Goal: Task Accomplishment & Management: Manage account settings

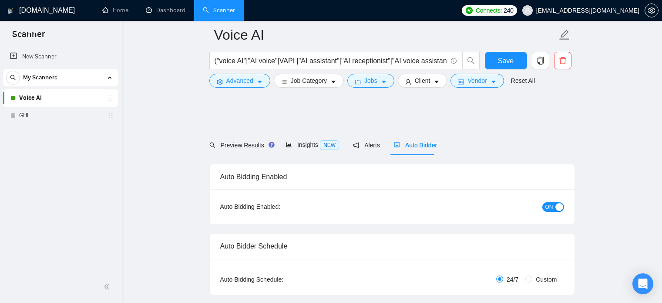
scroll to position [164, 0]
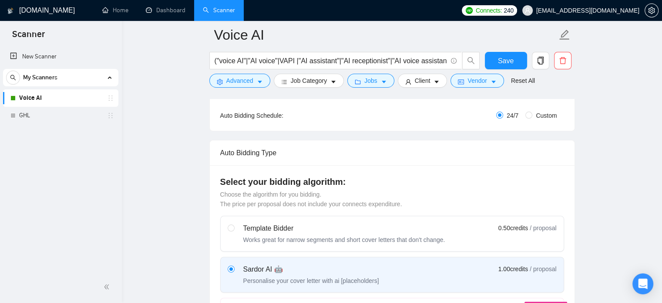
click at [570, 178] on div "Select your bidding algorithm: Choose the algorithm for you bidding. The price …" at bounding box center [392, 264] width 365 height 198
click at [437, 165] on div "Select your bidding algorithm: Choose the algorithm for you bidding. The price …" at bounding box center [392, 264] width 365 height 198
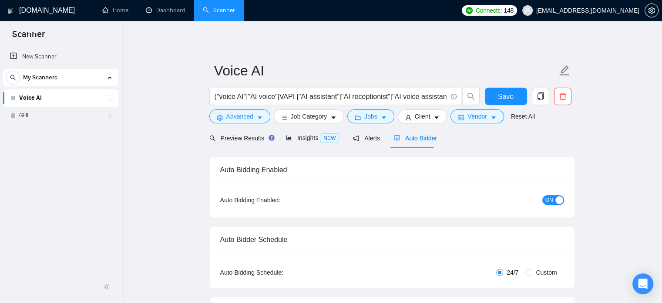
click at [549, 201] on span "ON" at bounding box center [550, 200] width 8 height 10
click at [503, 98] on span "Save" at bounding box center [506, 96] width 16 height 11
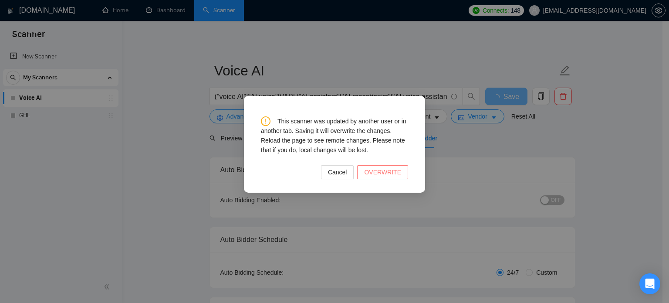
click at [381, 173] on span "OVERWRITE" at bounding box center [382, 172] width 37 height 10
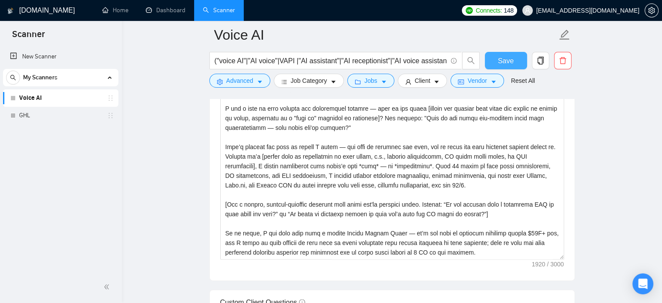
scroll to position [1020, 0]
